Goal: Information Seeking & Learning: Learn about a topic

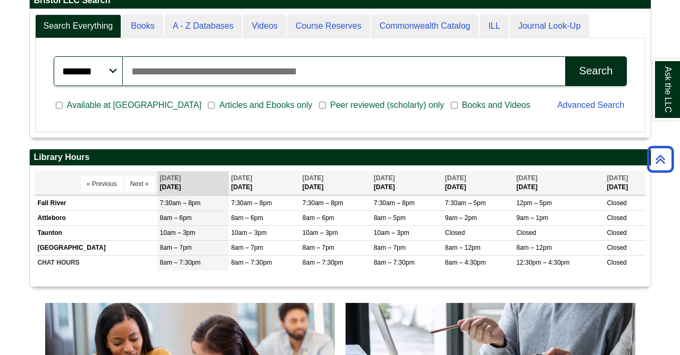
scroll to position [275, 0]
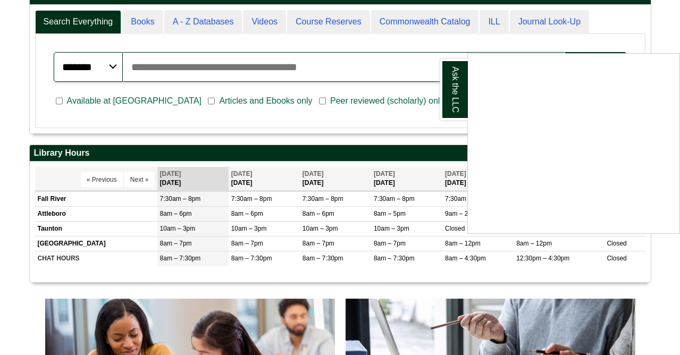
click at [237, 128] on div "Ask the LLC" at bounding box center [340, 177] width 680 height 355
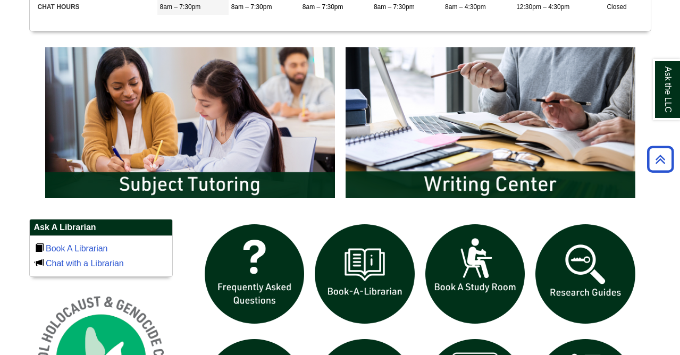
scroll to position [538, 0]
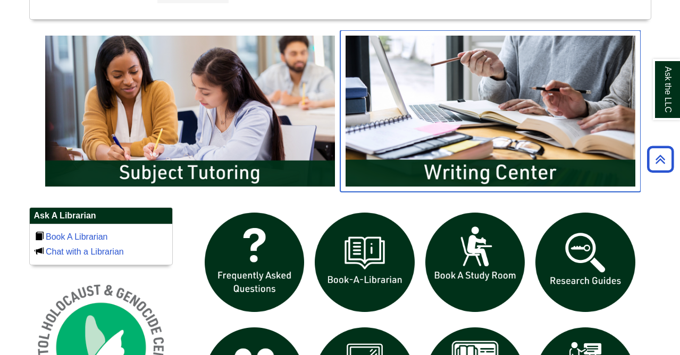
click at [403, 158] on img "slideshow" at bounding box center [490, 111] width 300 height 162
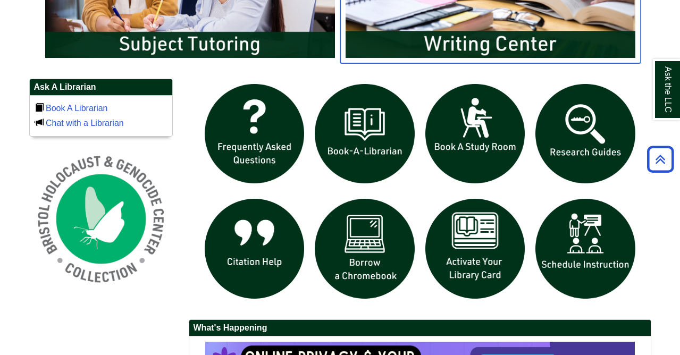
scroll to position [682, 0]
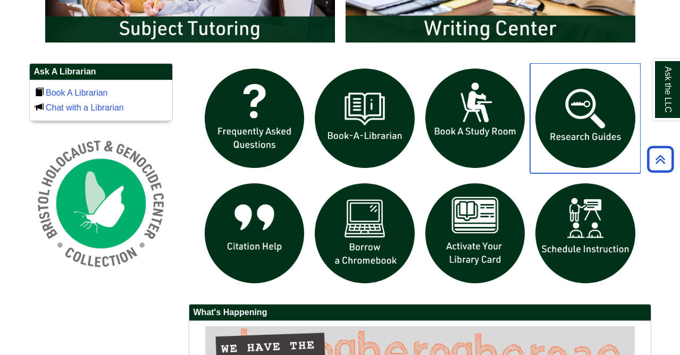
click at [587, 134] on img "slideshow" at bounding box center [585, 118] width 111 height 111
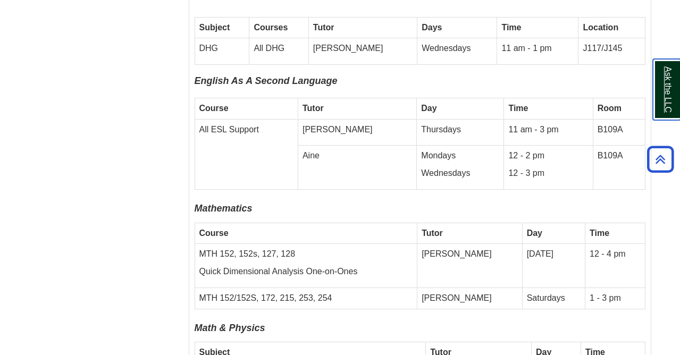
scroll to position [3194, 0]
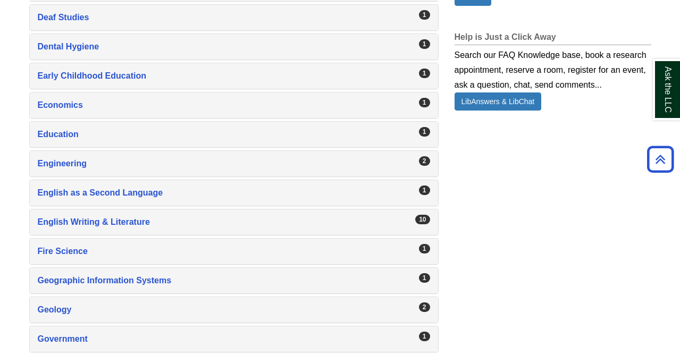
scroll to position [784, 0]
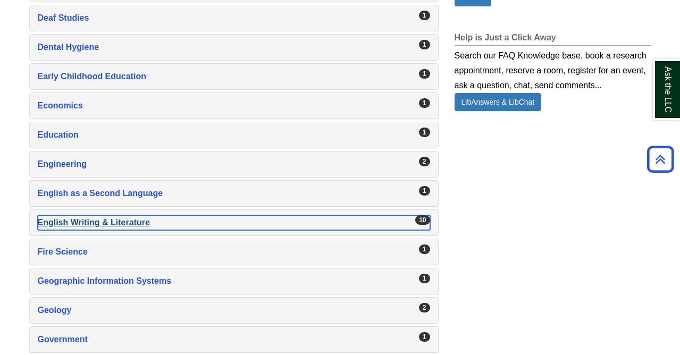
click at [296, 228] on div "English Writing & Literature , 10 guides" at bounding box center [234, 222] width 392 height 15
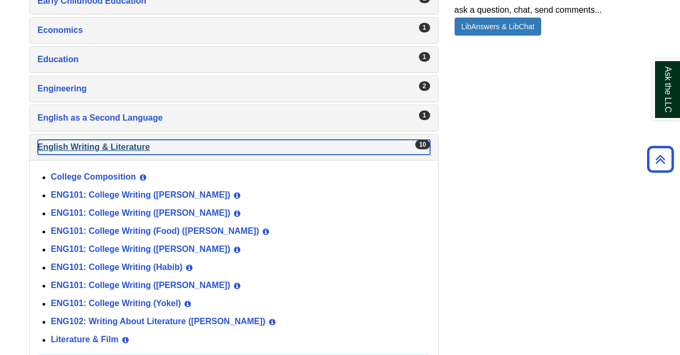
scroll to position [861, 0]
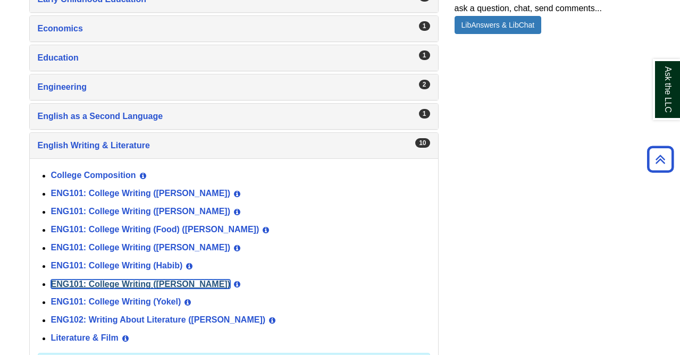
click at [149, 284] on link "ENG101: College Writing ([PERSON_NAME])" at bounding box center [141, 283] width 180 height 9
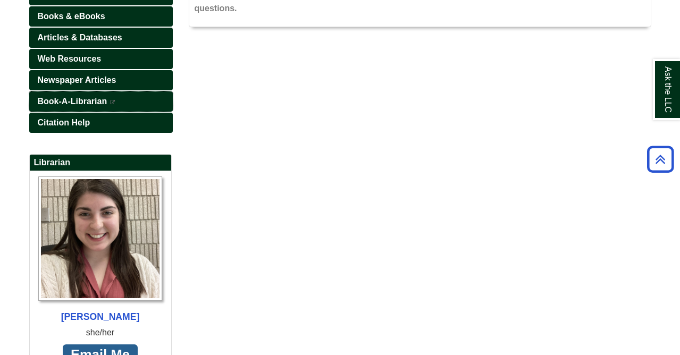
scroll to position [204, 0]
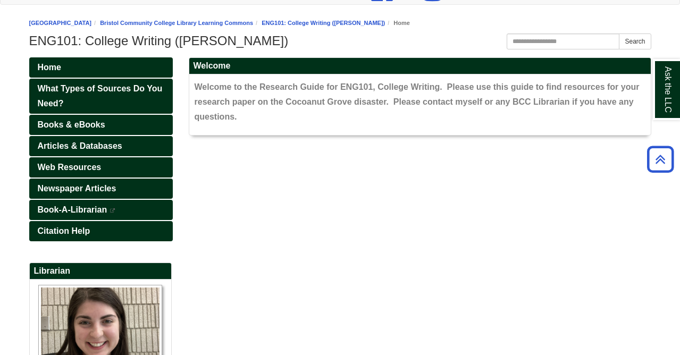
scroll to position [94, 0]
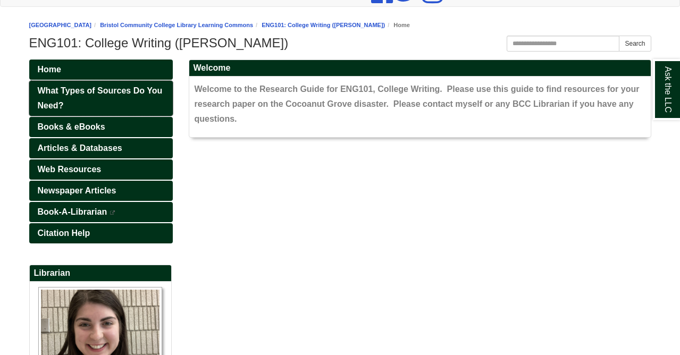
click at [123, 101] on link "What Types of Sources Do You Need?" at bounding box center [100, 98] width 143 height 35
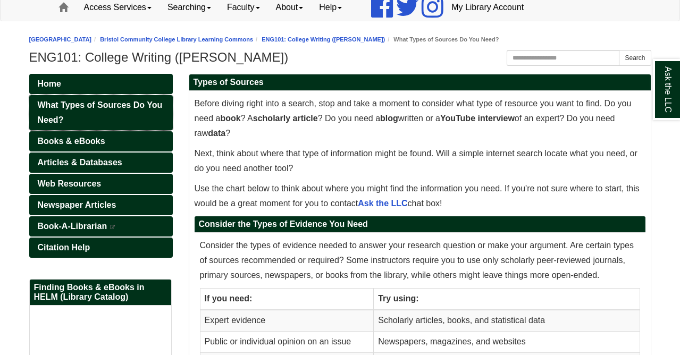
scroll to position [67, 0]
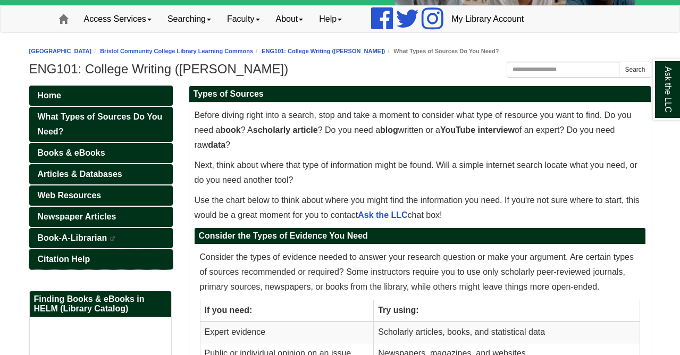
click at [50, 258] on span "Citation Help" at bounding box center [64, 259] width 53 height 9
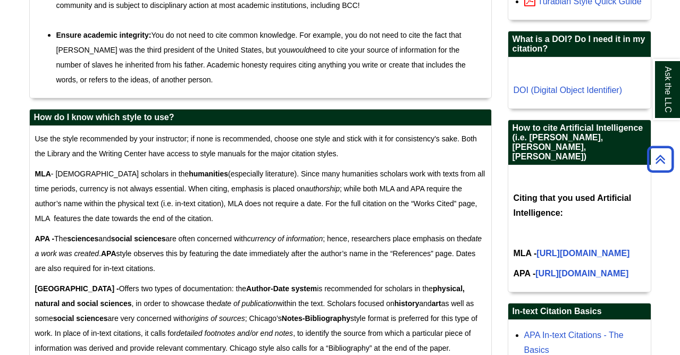
scroll to position [589, 0]
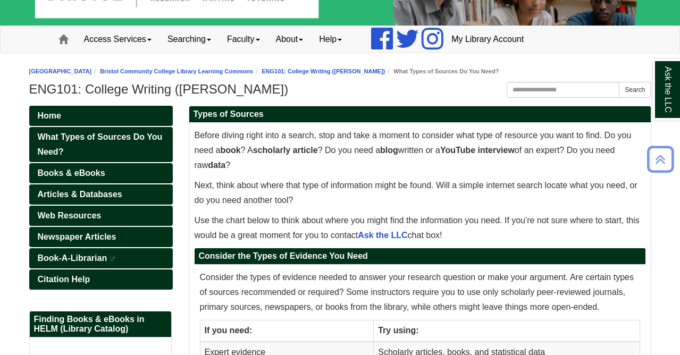
scroll to position [44, 0]
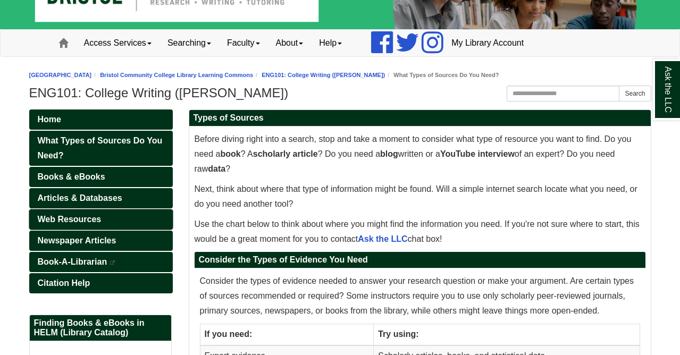
click at [63, 223] on span "Web Resources" at bounding box center [70, 219] width 64 height 9
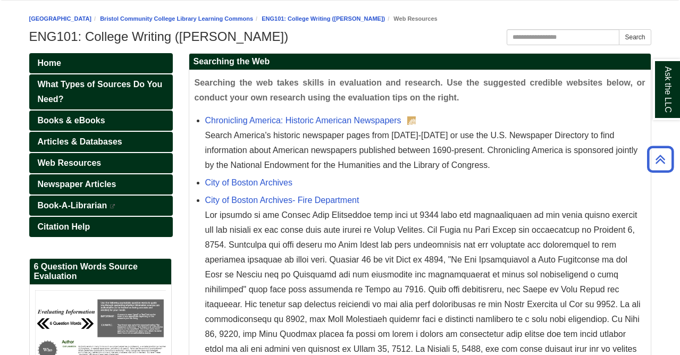
scroll to position [80, 0]
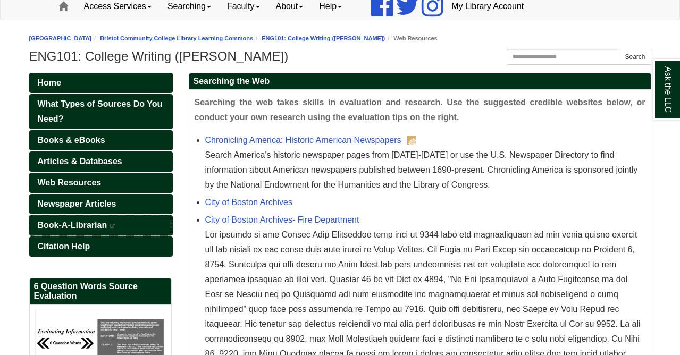
click at [75, 226] on span "Book-A-Librarian" at bounding box center [73, 225] width 70 height 9
click at [84, 86] on link "Home" at bounding box center [100, 83] width 143 height 20
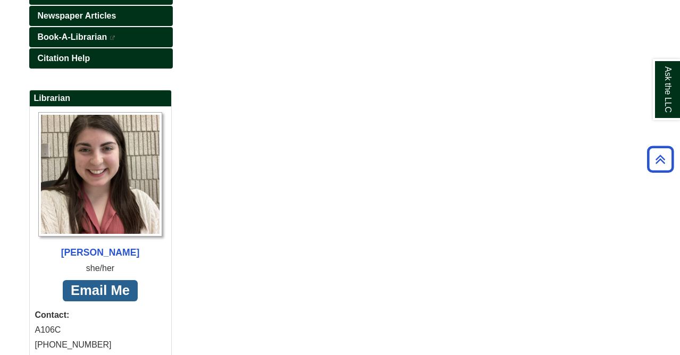
scroll to position [336, 0]
